Goal: Navigation & Orientation: Understand site structure

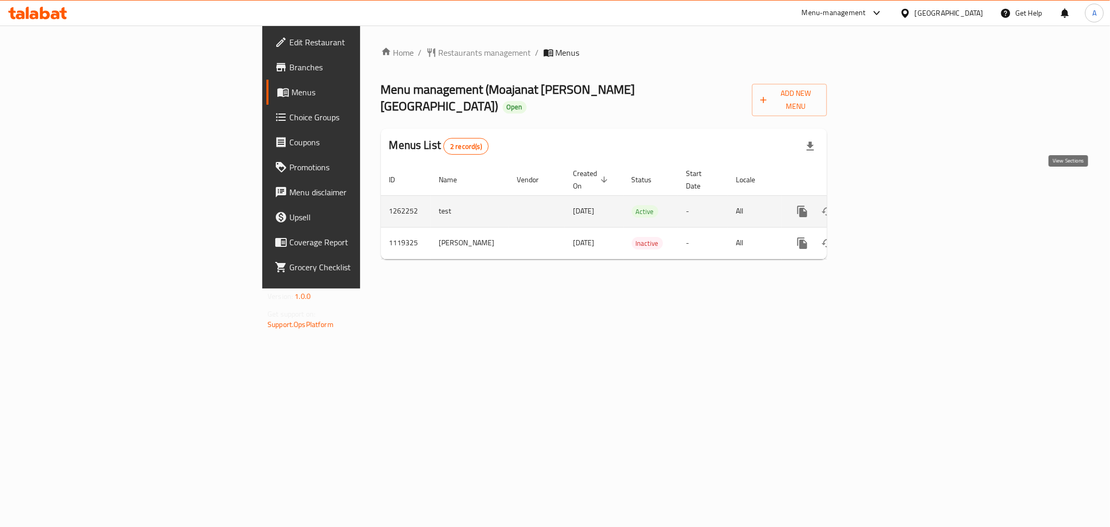
click at [890, 199] on link "enhanced table" at bounding box center [877, 211] width 25 height 25
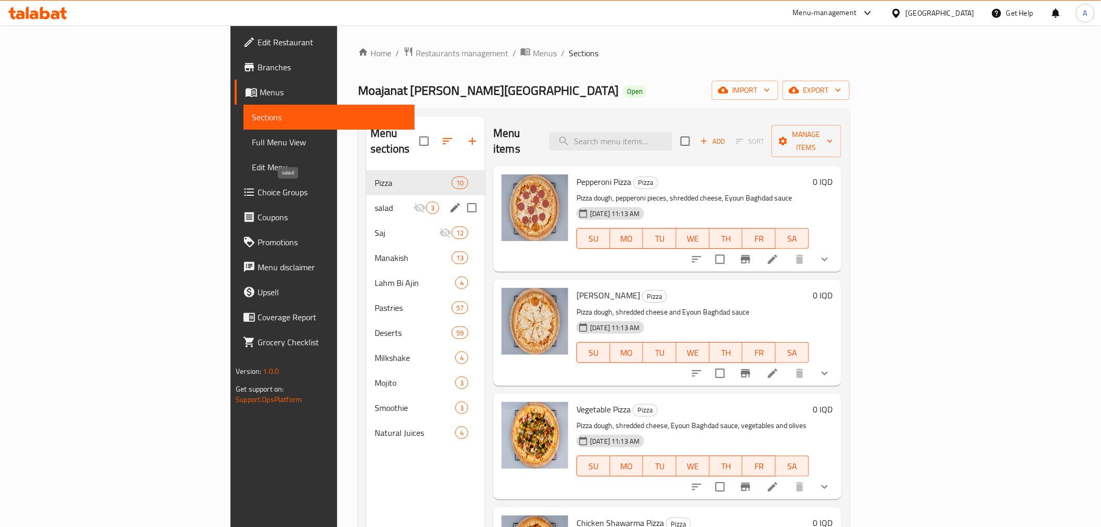
click at [375, 201] on span "salad" at bounding box center [394, 207] width 39 height 12
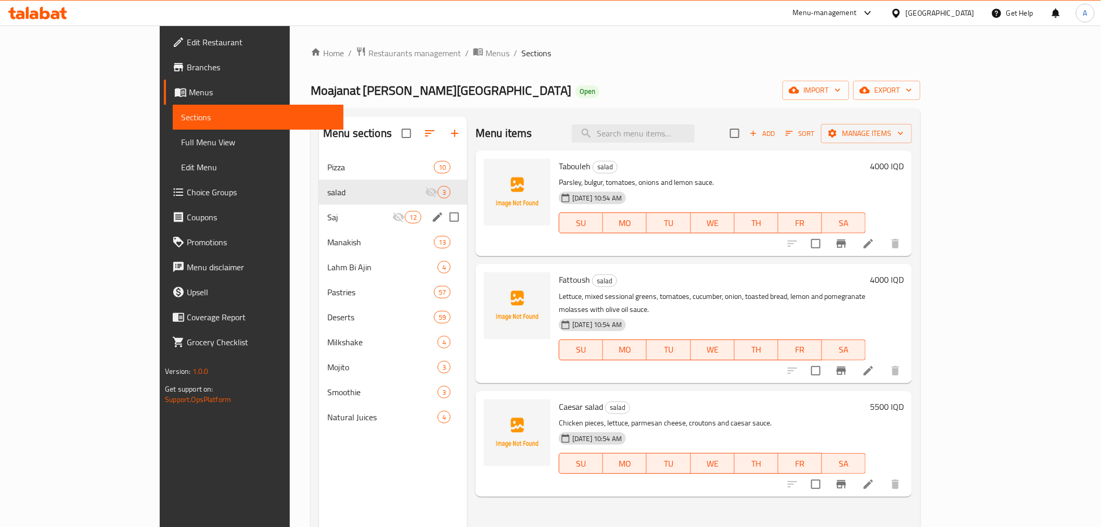
click at [319, 210] on div "Saj 12" at bounding box center [393, 217] width 148 height 25
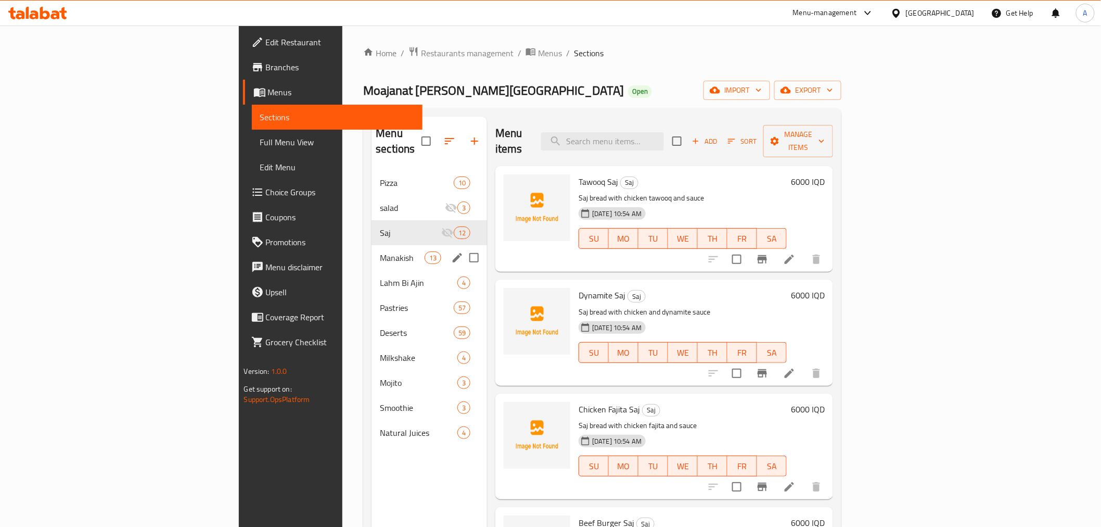
click at [372, 245] on div "Manakish 13" at bounding box center [430, 257] width 116 height 25
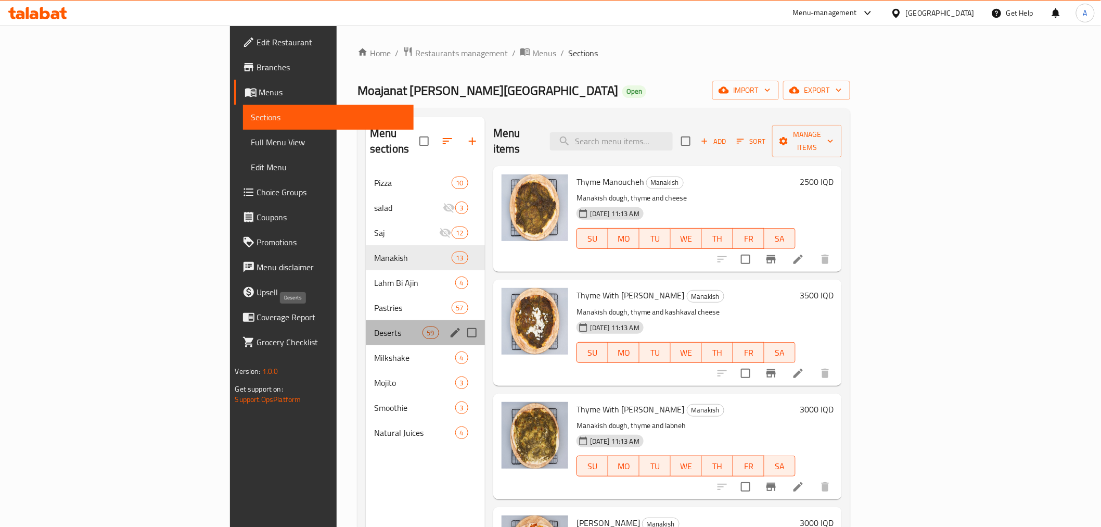
click at [374, 326] on span "Deserts" at bounding box center [398, 332] width 48 height 12
